Goal: Task Accomplishment & Management: Use online tool/utility

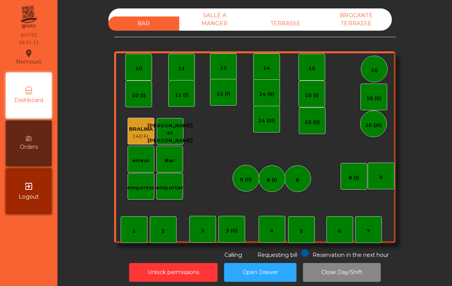
click at [287, 18] on div "TERRASSE" at bounding box center [285, 23] width 71 height 14
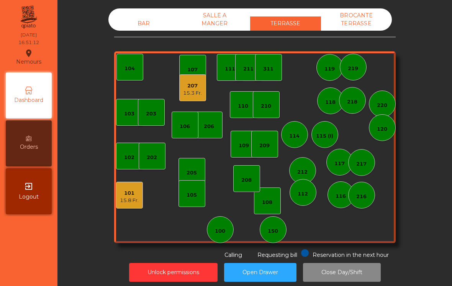
click at [204, 95] on div "207 15.3 Fr." at bounding box center [192, 87] width 27 height 27
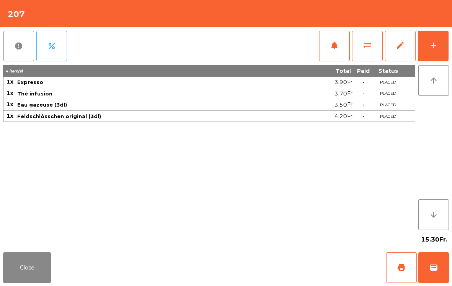
click at [362, 49] on button "sync_alt" at bounding box center [367, 46] width 31 height 31
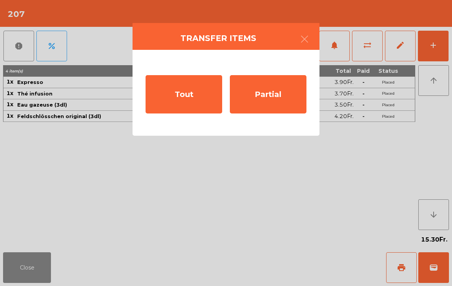
click at [276, 99] on div "Partial" at bounding box center [268, 94] width 77 height 38
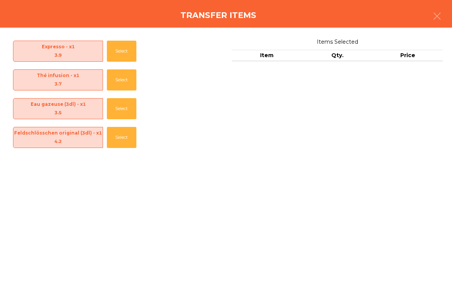
click at [447, 18] on button "button" at bounding box center [437, 16] width 21 height 23
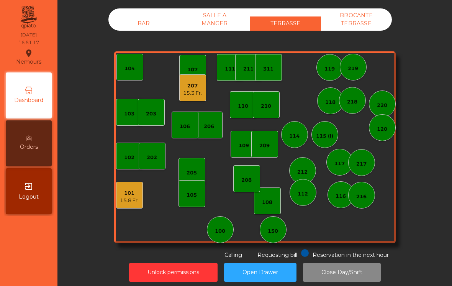
click at [194, 84] on div "207" at bounding box center [192, 86] width 19 height 8
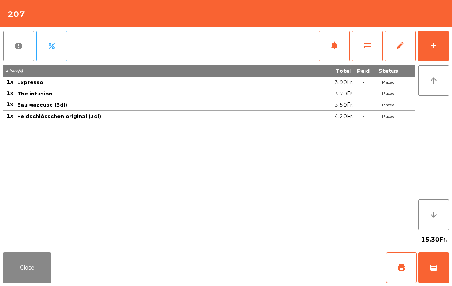
click at [402, 272] on button "print" at bounding box center [401, 267] width 31 height 31
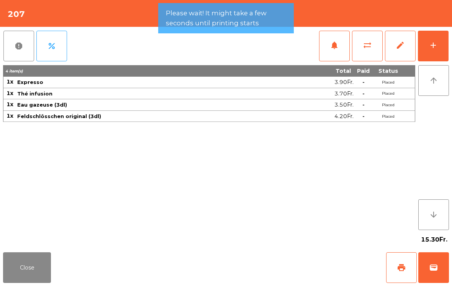
click at [367, 50] on button "sync_alt" at bounding box center [367, 46] width 31 height 31
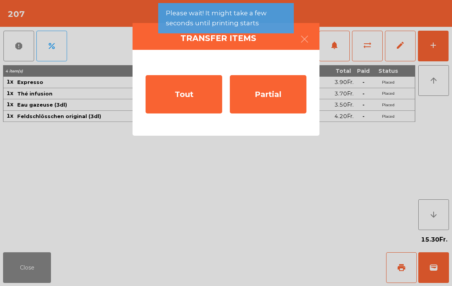
click at [269, 95] on div "Partial" at bounding box center [268, 94] width 77 height 38
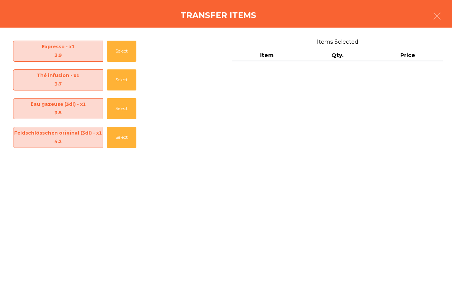
click at [125, 110] on button "Select" at bounding box center [122, 108] width 30 height 21
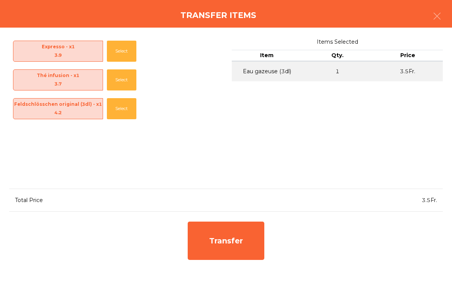
click at [125, 110] on button "Select" at bounding box center [122, 108] width 30 height 21
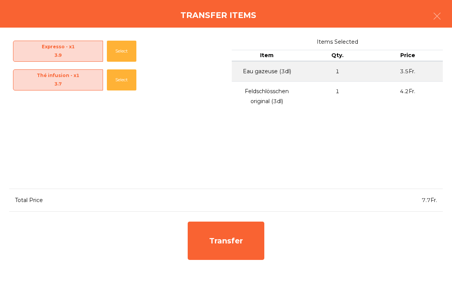
click at [243, 242] on div "Transfer" at bounding box center [226, 241] width 77 height 38
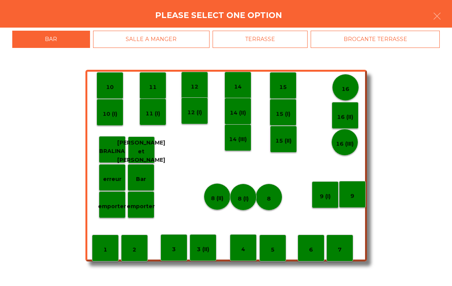
click at [281, 151] on div "15 (II)" at bounding box center [283, 139] width 27 height 27
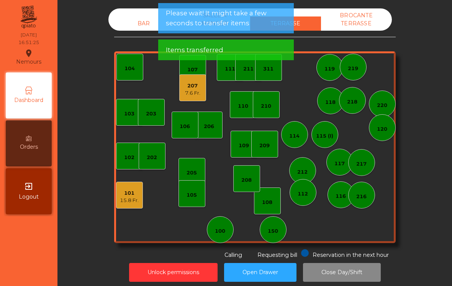
click at [185, 89] on div "207" at bounding box center [192, 86] width 15 height 8
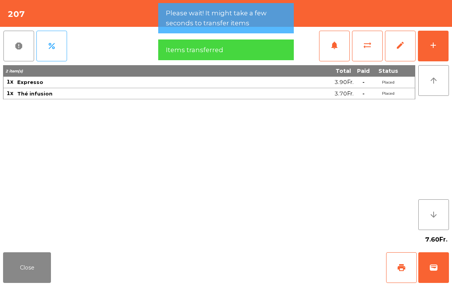
click at [399, 267] on span "print" at bounding box center [401, 267] width 9 height 9
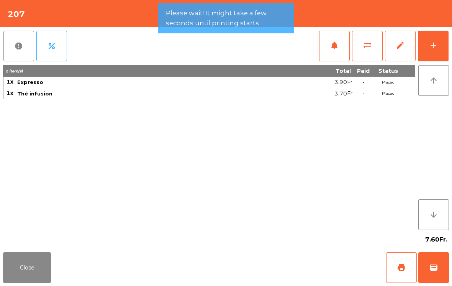
click at [42, 263] on button "Close" at bounding box center [27, 267] width 48 height 31
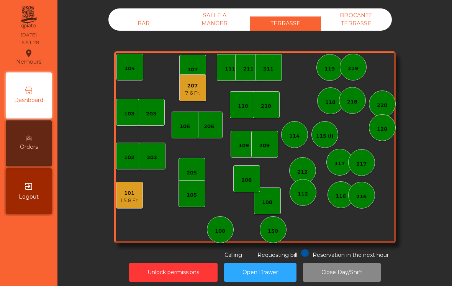
click at [191, 91] on div "7.6 Fr." at bounding box center [192, 93] width 15 height 8
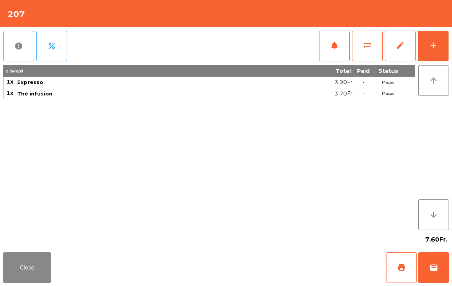
click at [18, 282] on button "Close" at bounding box center [27, 267] width 48 height 31
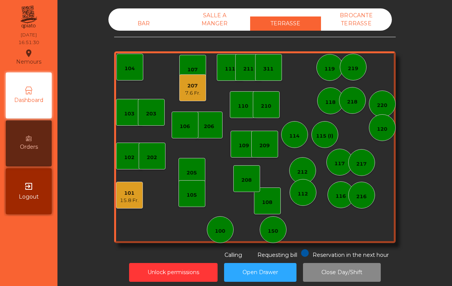
click at [131, 20] on div "BAR" at bounding box center [143, 23] width 71 height 14
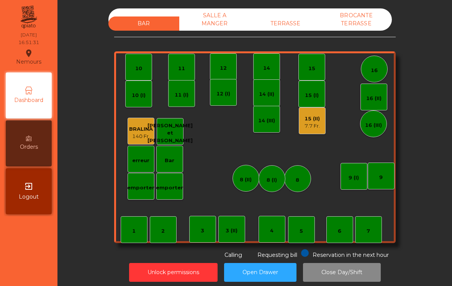
click at [324, 125] on div "15 (II) 7.7 Fr." at bounding box center [312, 120] width 27 height 27
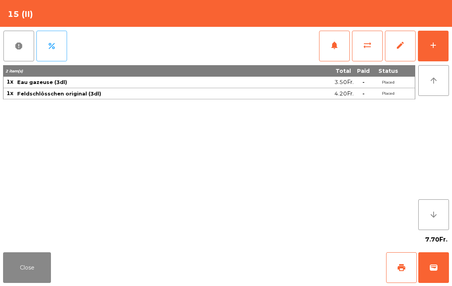
click at [399, 262] on button "print" at bounding box center [401, 267] width 31 height 31
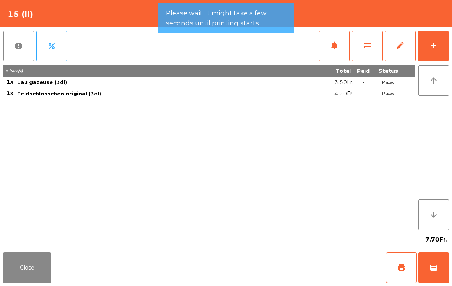
click at [34, 260] on button "Close" at bounding box center [27, 267] width 48 height 31
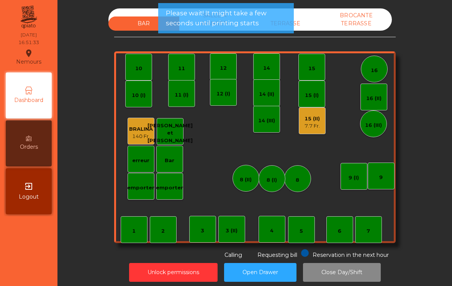
click at [305, 24] on div "TERRASSE" at bounding box center [285, 23] width 71 height 14
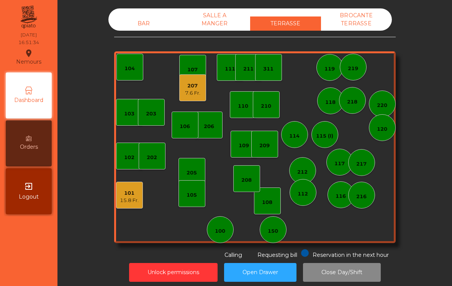
click at [131, 195] on div "101" at bounding box center [129, 193] width 19 height 8
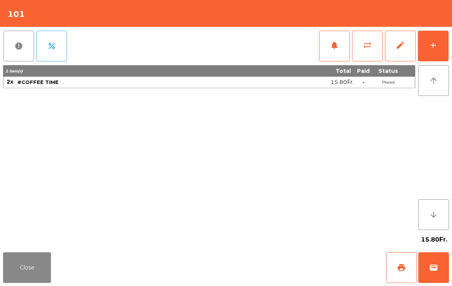
click at [403, 264] on span "print" at bounding box center [401, 267] width 9 height 9
